Goal: Check status: Check status

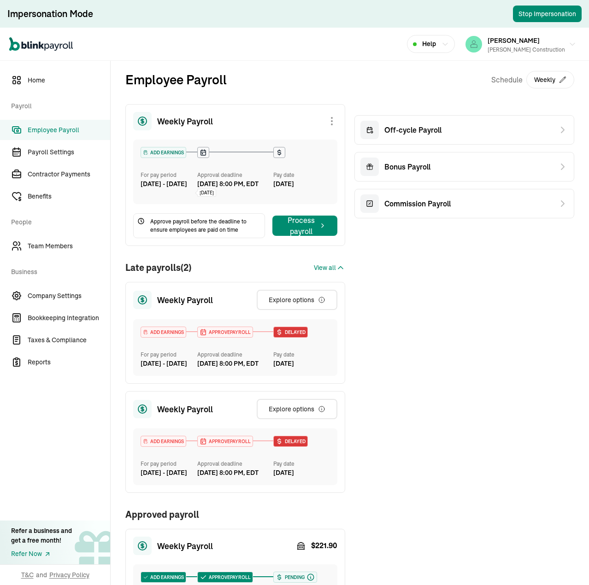
scroll to position [284, 0]
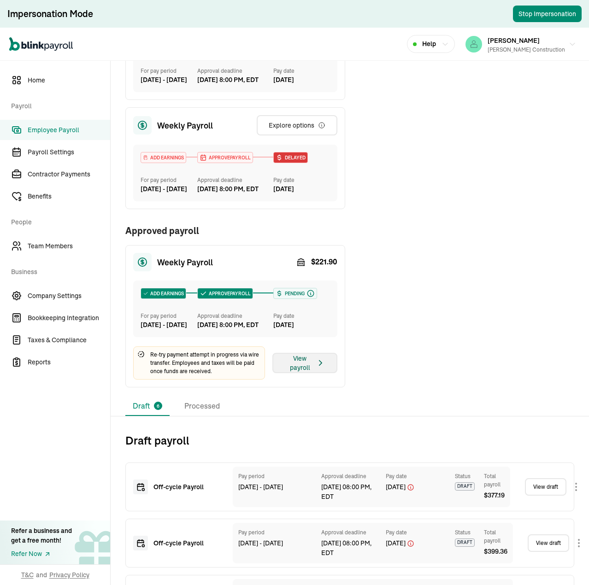
click at [300, 372] on div "View payroll" at bounding box center [304, 363] width 41 height 18
